Goal: Task Accomplishment & Management: Manage account settings

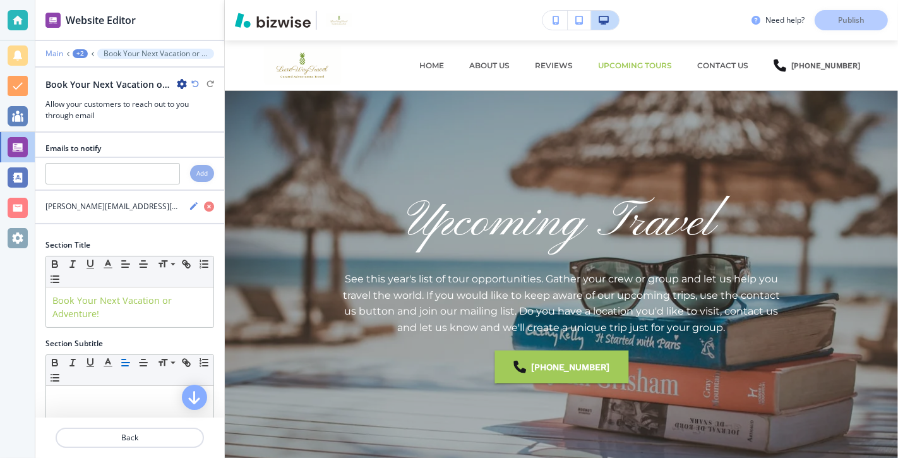
click at [54, 53] on p "Main" at bounding box center [54, 53] width 18 height 9
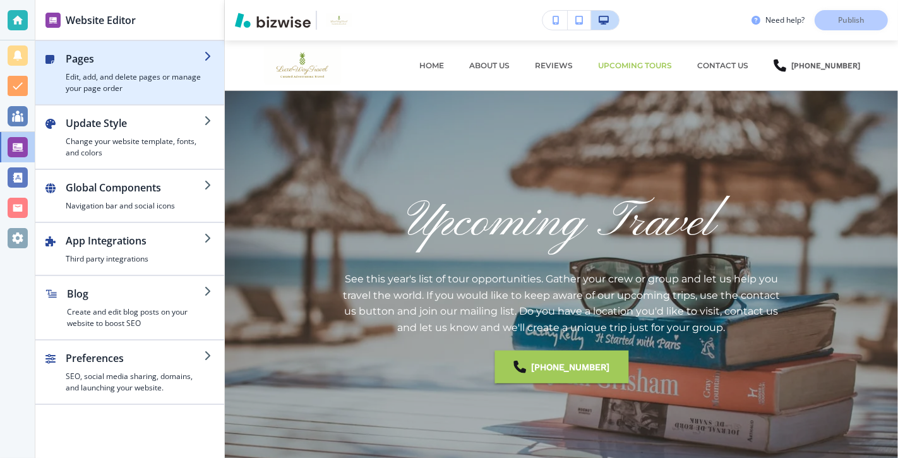
click at [167, 59] on h2 "Pages" at bounding box center [135, 58] width 138 height 15
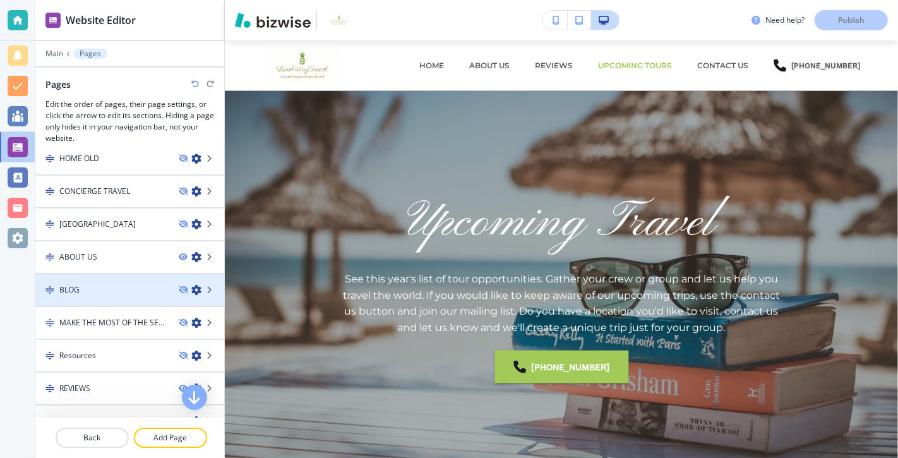
scroll to position [80, 0]
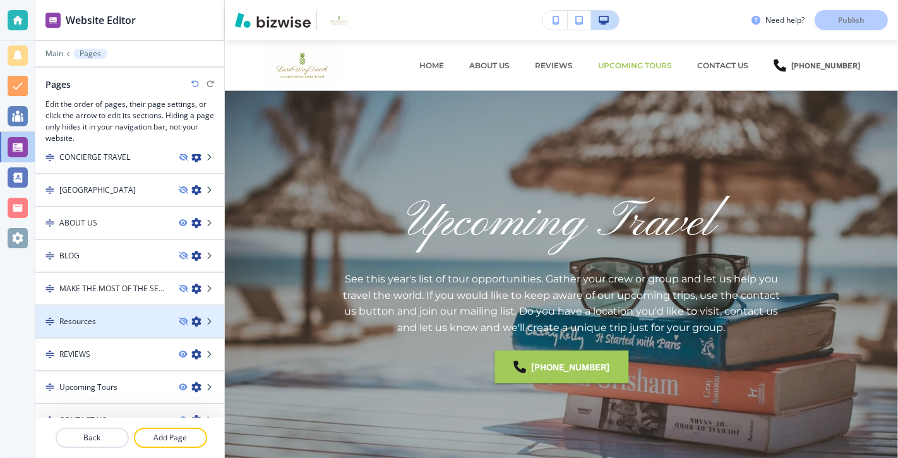
click at [140, 322] on div "Resources" at bounding box center [101, 321] width 133 height 11
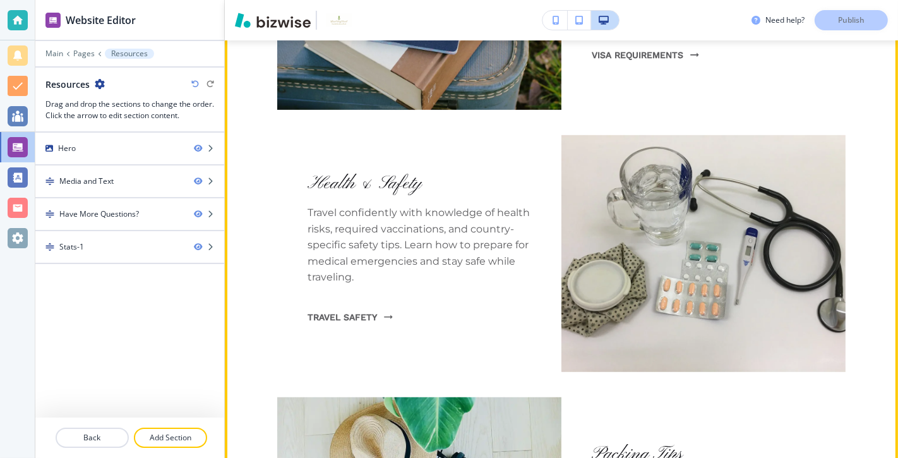
scroll to position [646, 0]
click at [355, 315] on link "Travel Safety" at bounding box center [350, 316] width 85 height 33
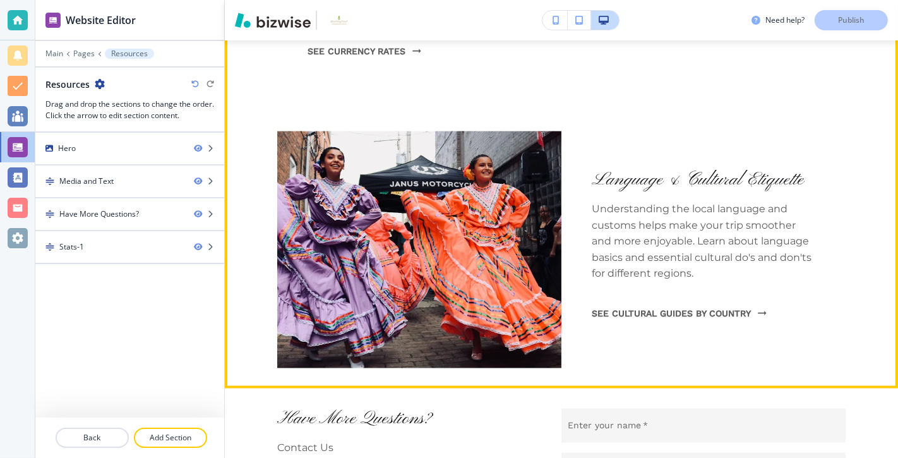
scroll to position [1436, 0]
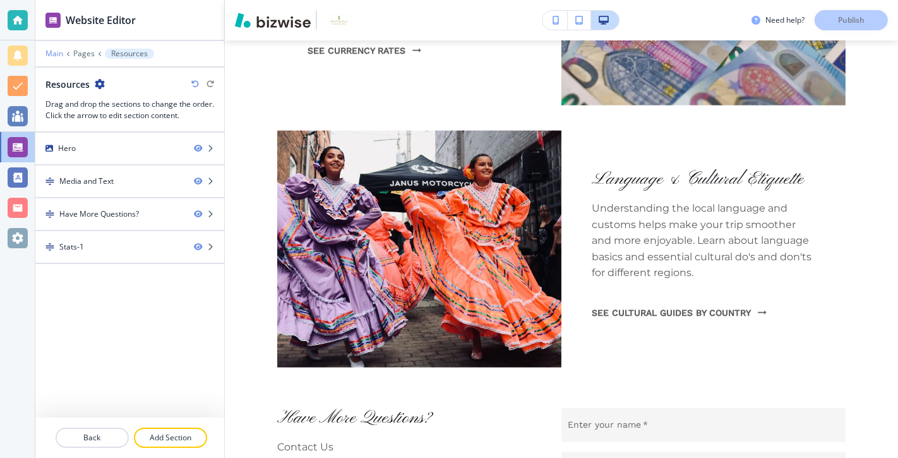
click at [56, 50] on p "Main" at bounding box center [54, 53] width 18 height 9
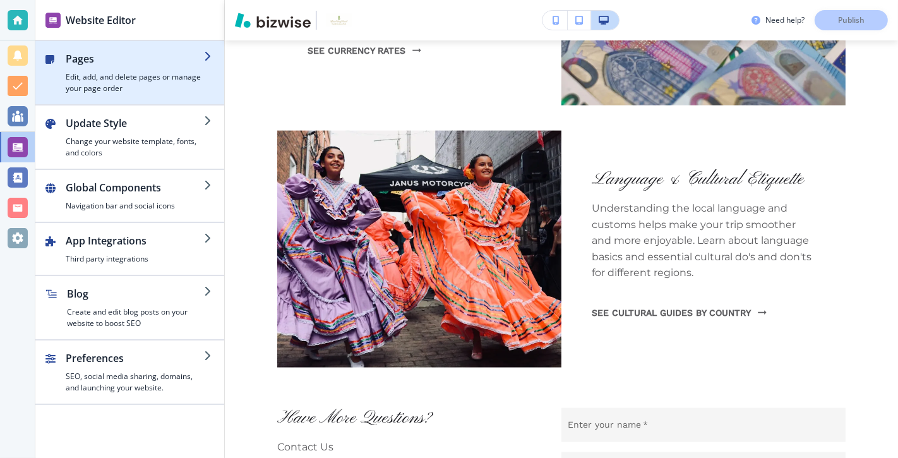
click at [153, 64] on h2 "Pages" at bounding box center [135, 58] width 138 height 15
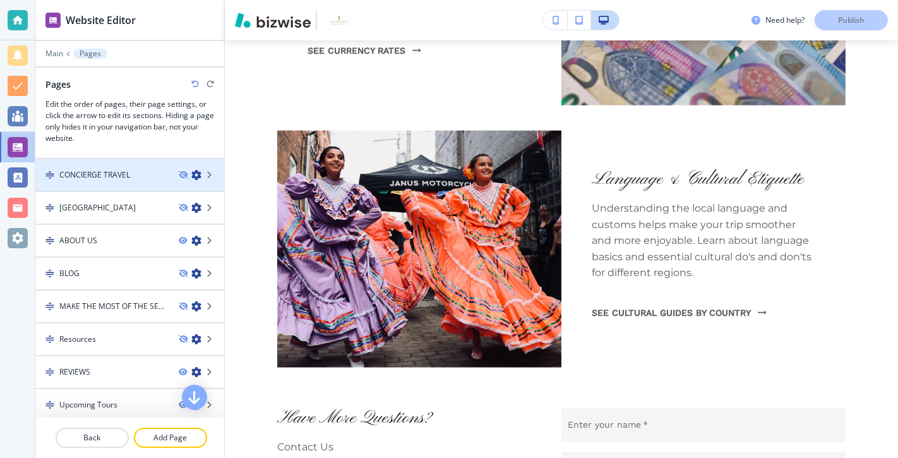
scroll to position [62, 0]
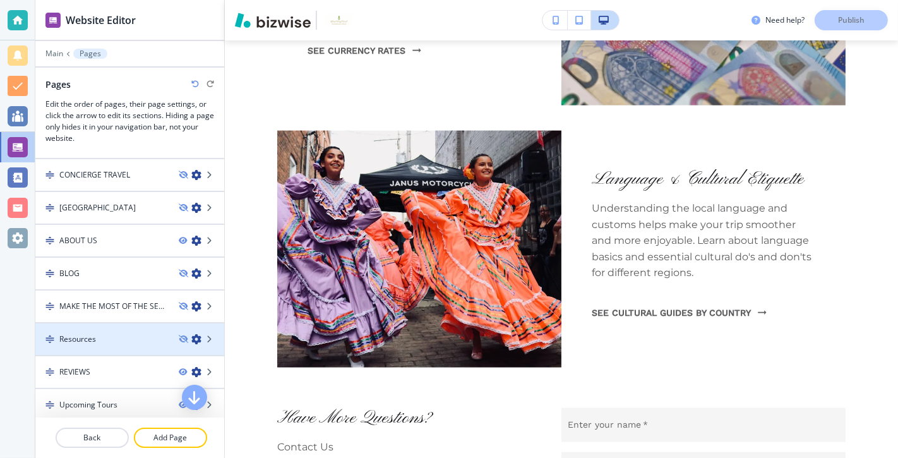
click at [196, 335] on icon "button" at bounding box center [196, 339] width 10 height 10
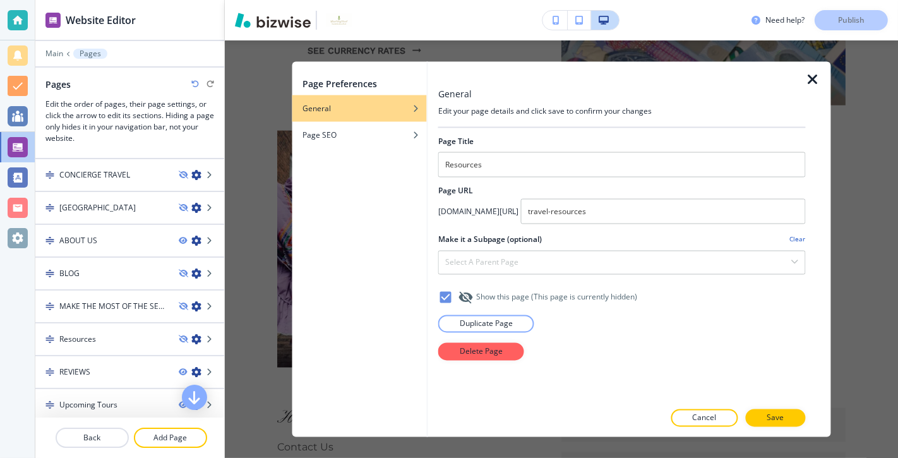
click at [450, 298] on icon at bounding box center [445, 296] width 11 height 11
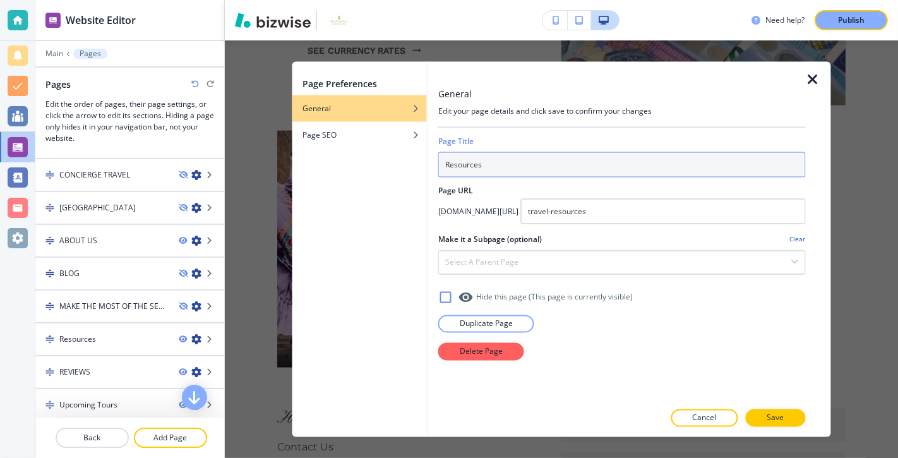
click at [444, 164] on input "Resources" at bounding box center [622, 164] width 368 height 25
type input "Travel Resources"
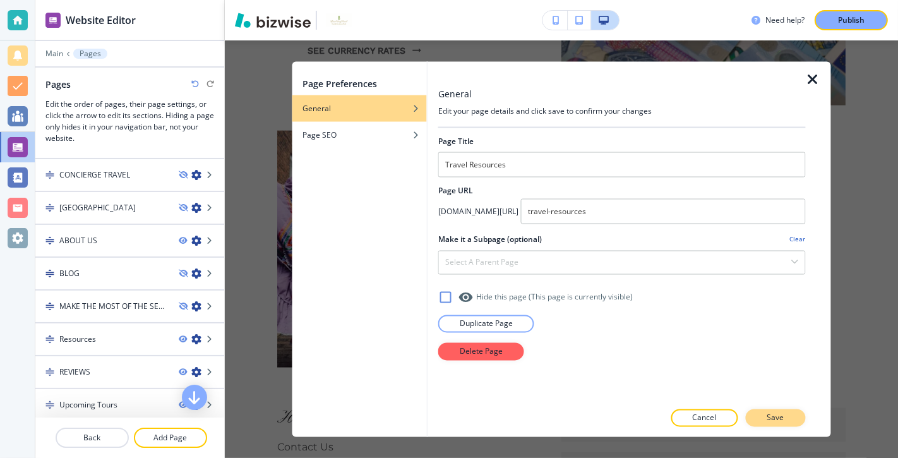
click at [779, 418] on p "Save" at bounding box center [775, 417] width 17 height 11
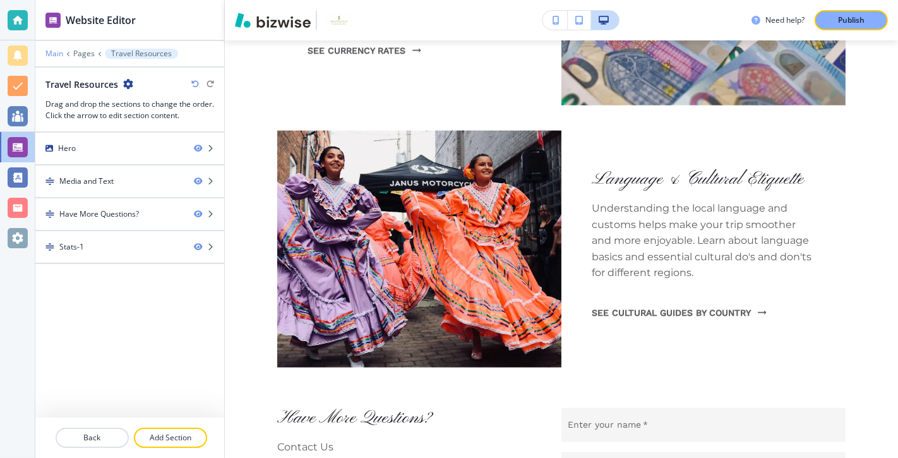
click at [52, 52] on p "Main" at bounding box center [54, 53] width 18 height 9
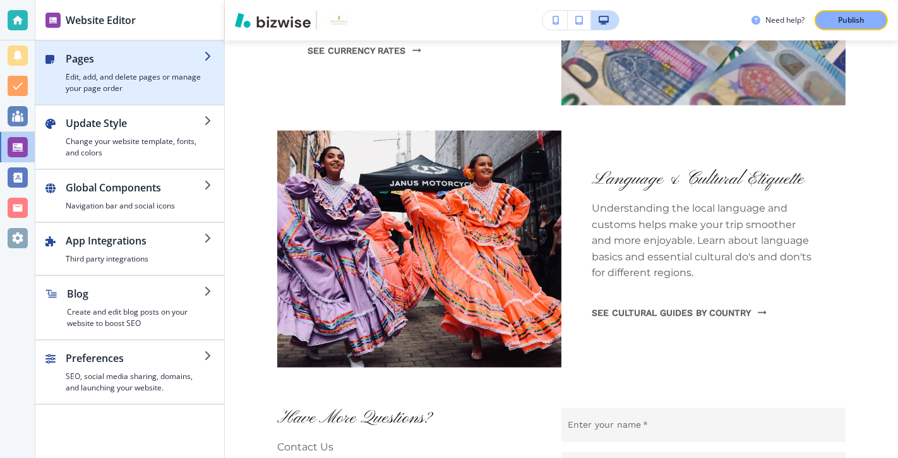
click at [137, 59] on h2 "Pages" at bounding box center [135, 58] width 138 height 15
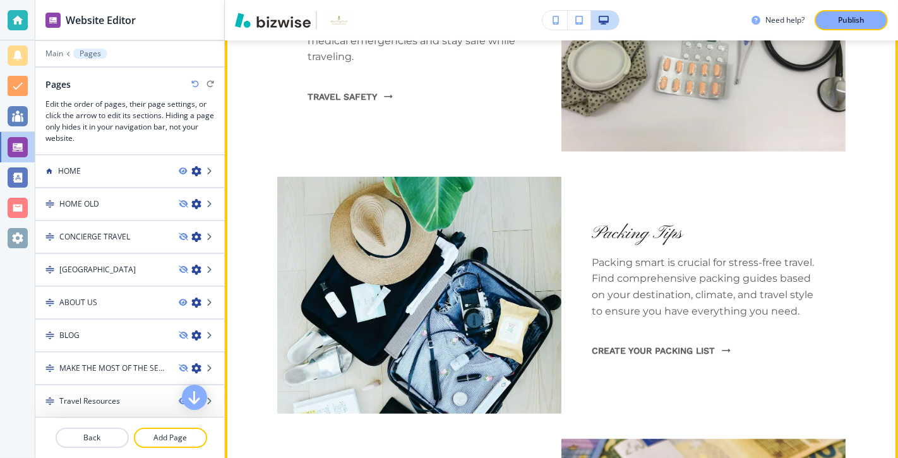
scroll to position [842, 0]
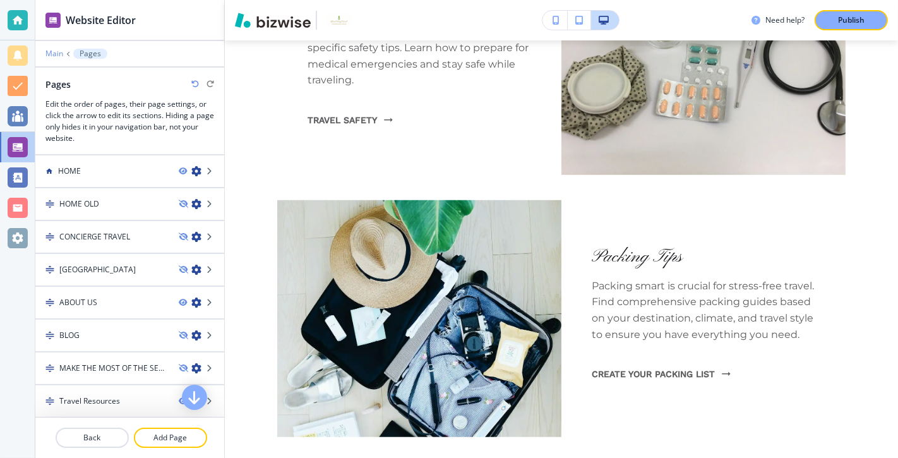
click at [49, 53] on p "Main" at bounding box center [54, 53] width 18 height 9
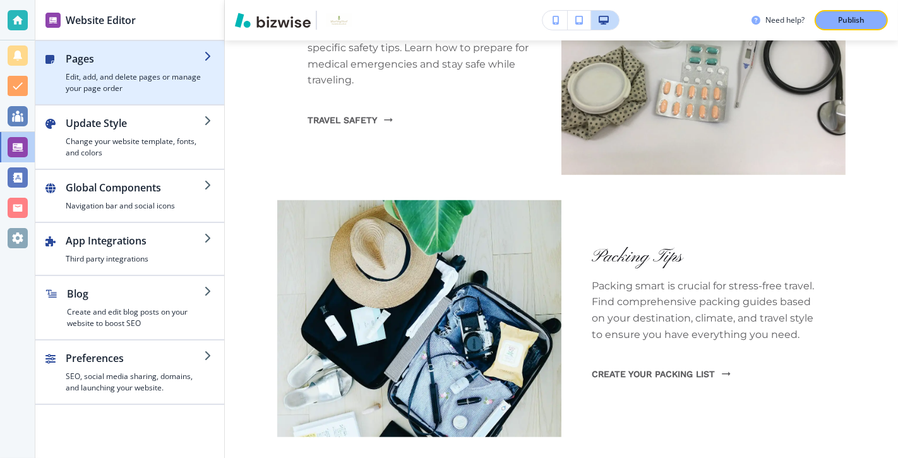
click at [176, 51] on h2 "Pages" at bounding box center [135, 58] width 138 height 15
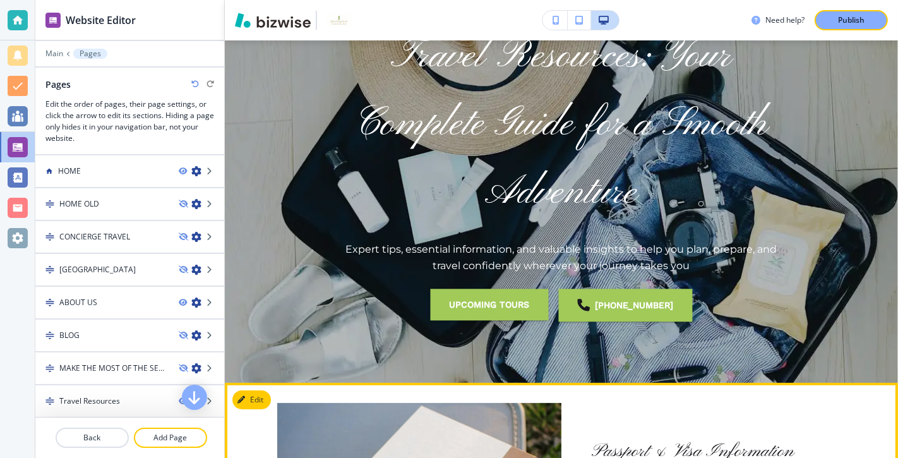
scroll to position [0, 0]
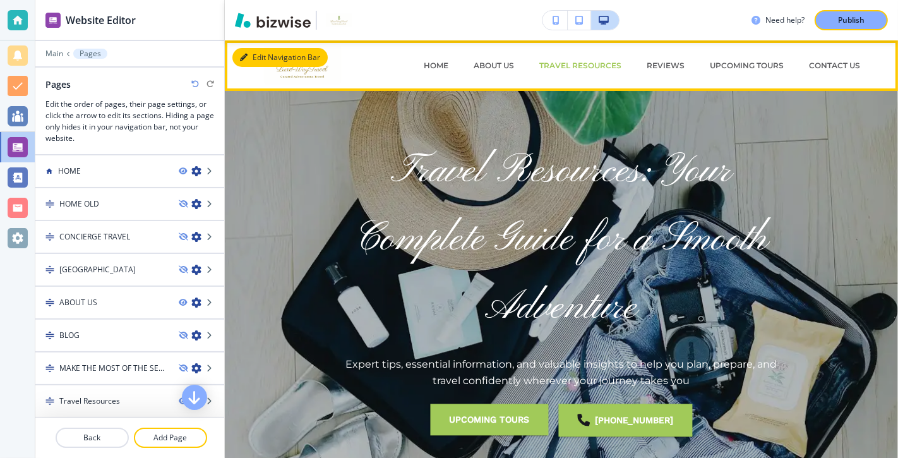
click at [255, 57] on button "Edit Navigation Bar" at bounding box center [279, 57] width 95 height 19
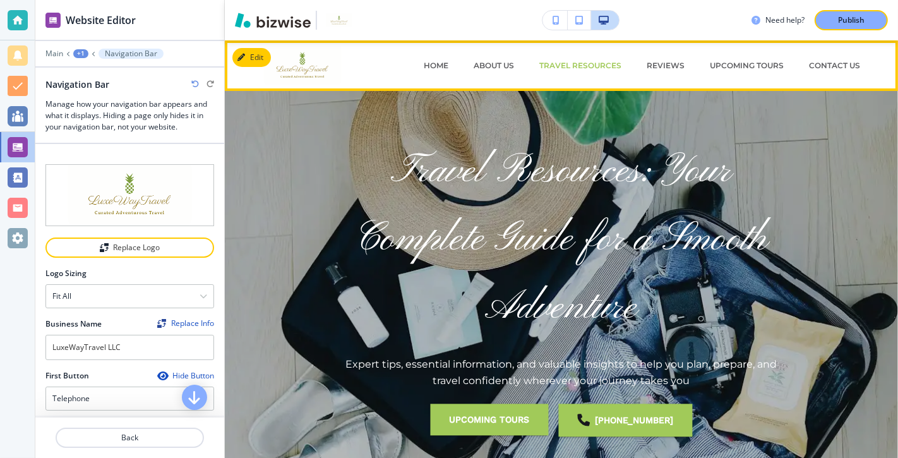
click at [370, 57] on img at bounding box center [313, 66] width 126 height 38
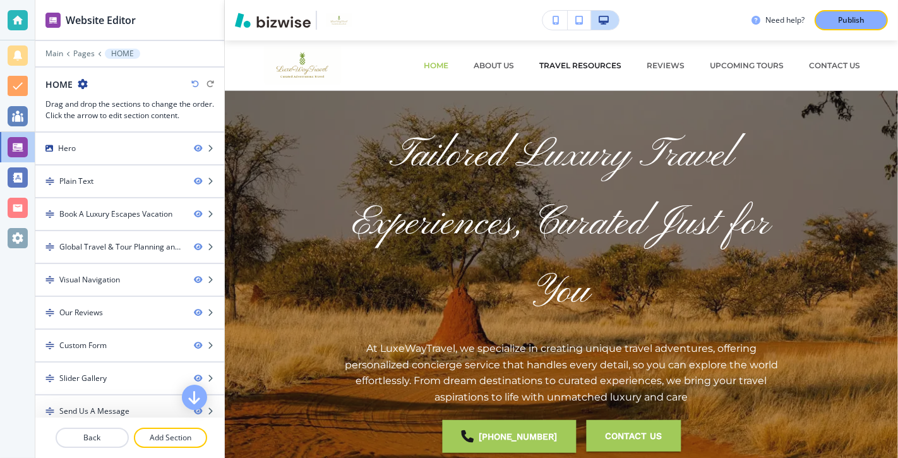
click at [597, 65] on p "Travel Resources" at bounding box center [580, 65] width 82 height 11
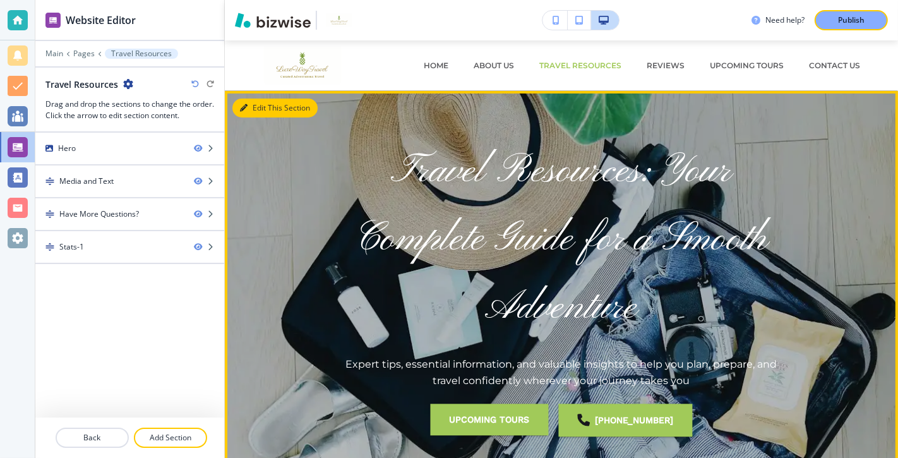
click at [264, 103] on button "Edit This Section" at bounding box center [274, 108] width 85 height 19
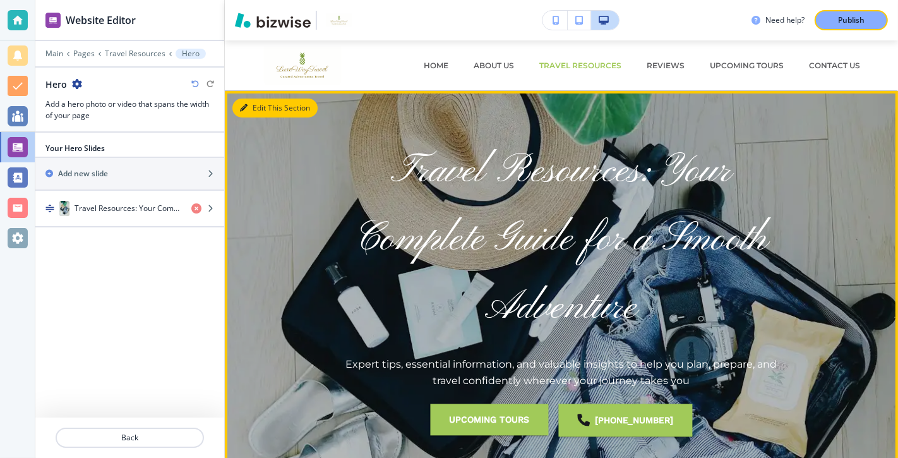
scroll to position [51, 0]
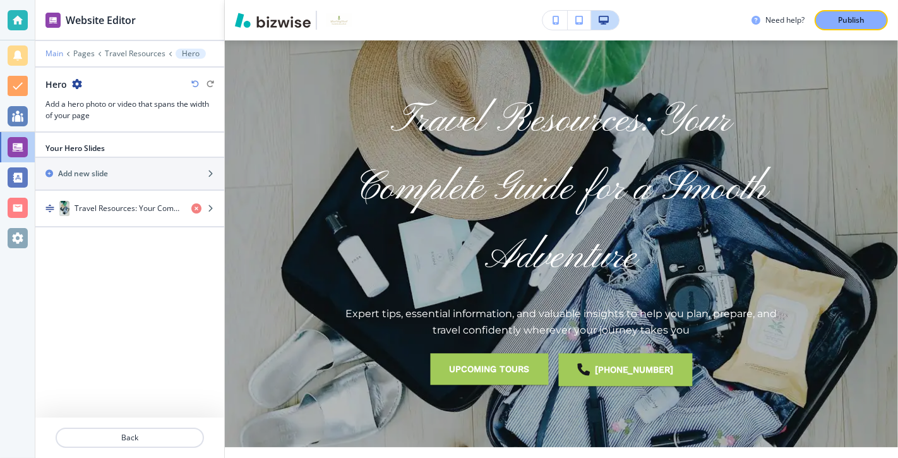
click at [54, 54] on p "Main" at bounding box center [54, 53] width 18 height 9
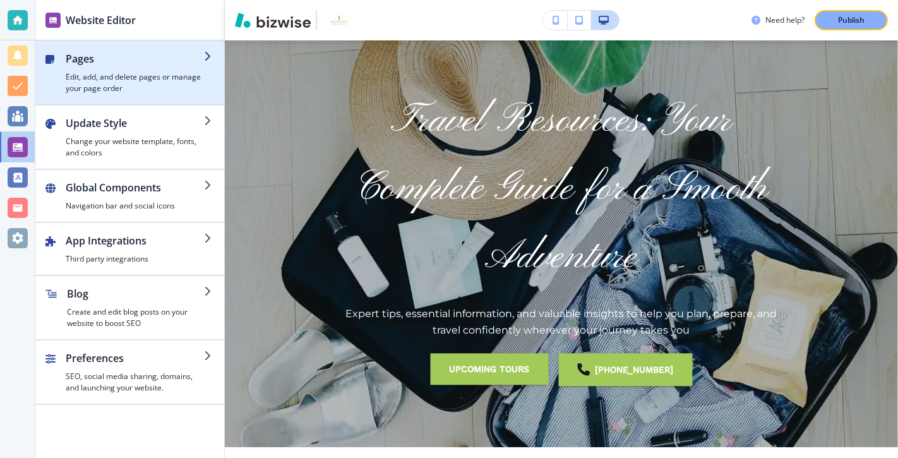
click at [173, 59] on h2 "Pages" at bounding box center [135, 58] width 138 height 15
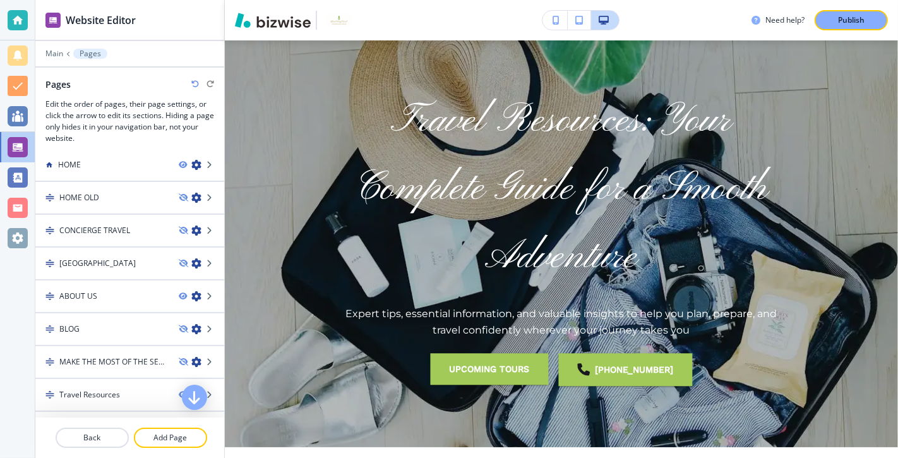
scroll to position [0, 0]
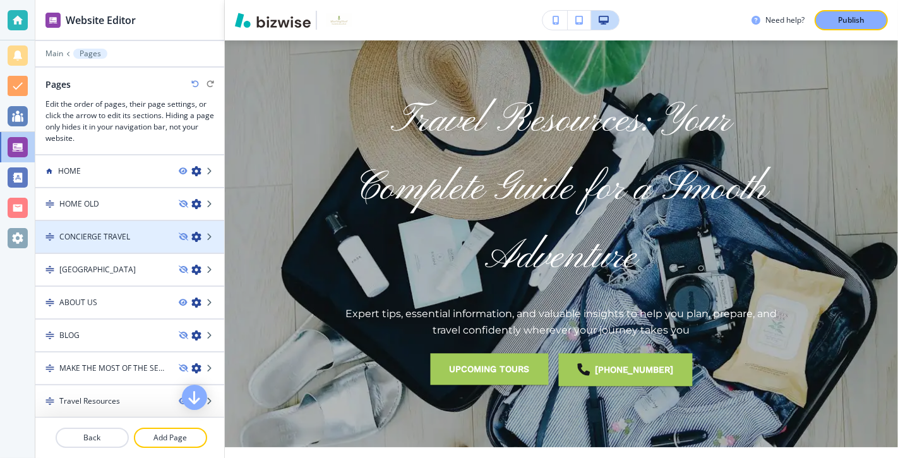
click at [121, 232] on h4 "CONCIERGE TRAVEL" at bounding box center [94, 236] width 71 height 11
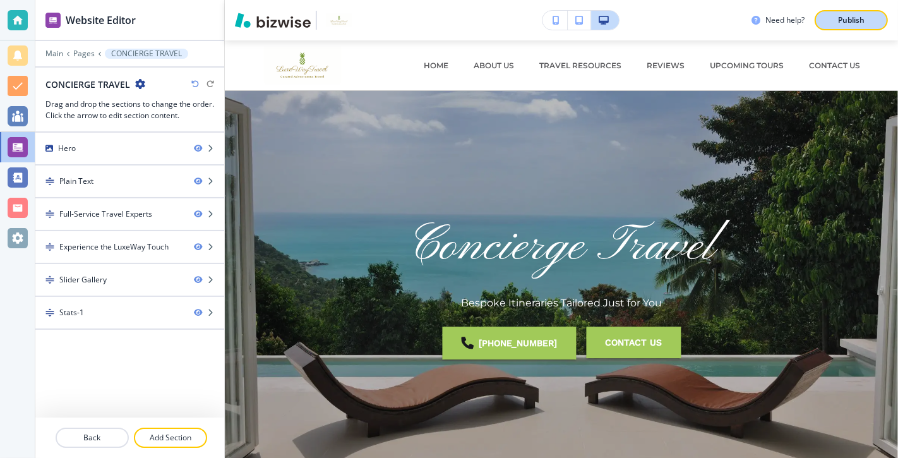
click at [852, 18] on p "Publish" at bounding box center [851, 20] width 27 height 11
